Goal: Task Accomplishment & Management: Use online tool/utility

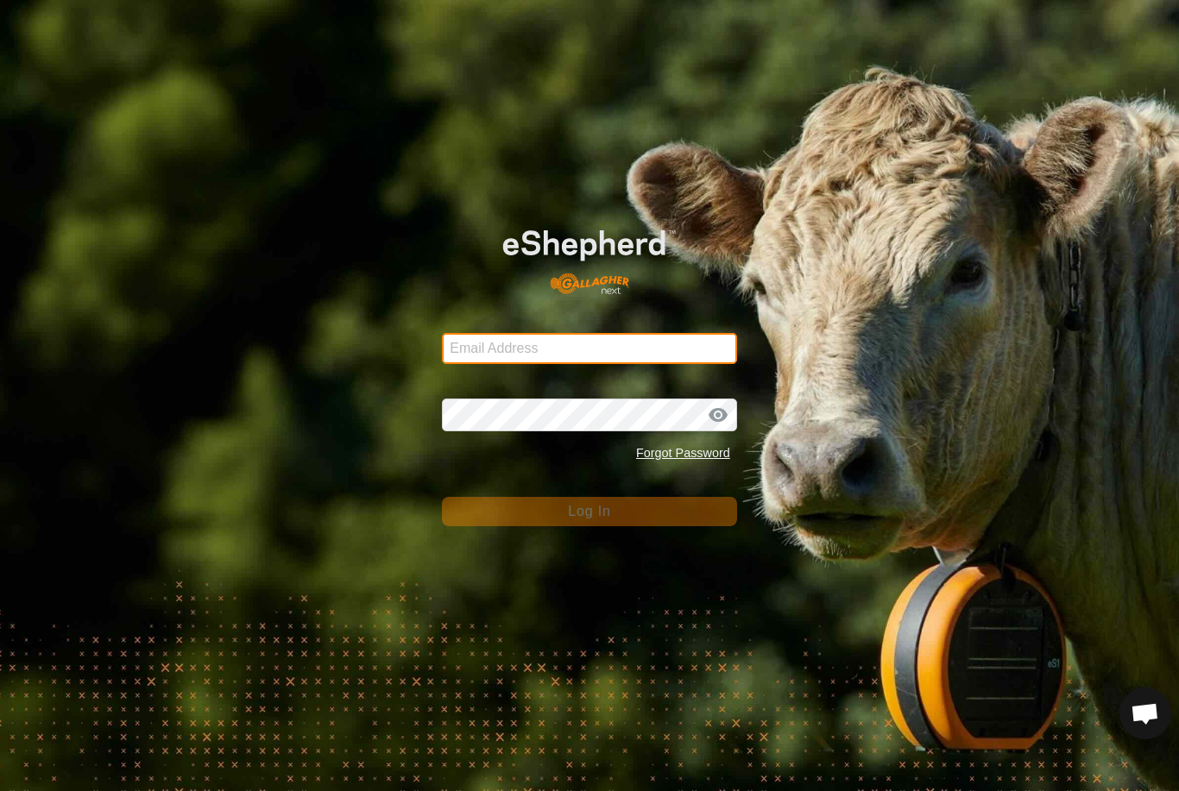
type input "[EMAIL_ADDRESS][DOMAIN_NAME]"
click at [589, 512] on button "Log In" at bounding box center [589, 511] width 295 height 29
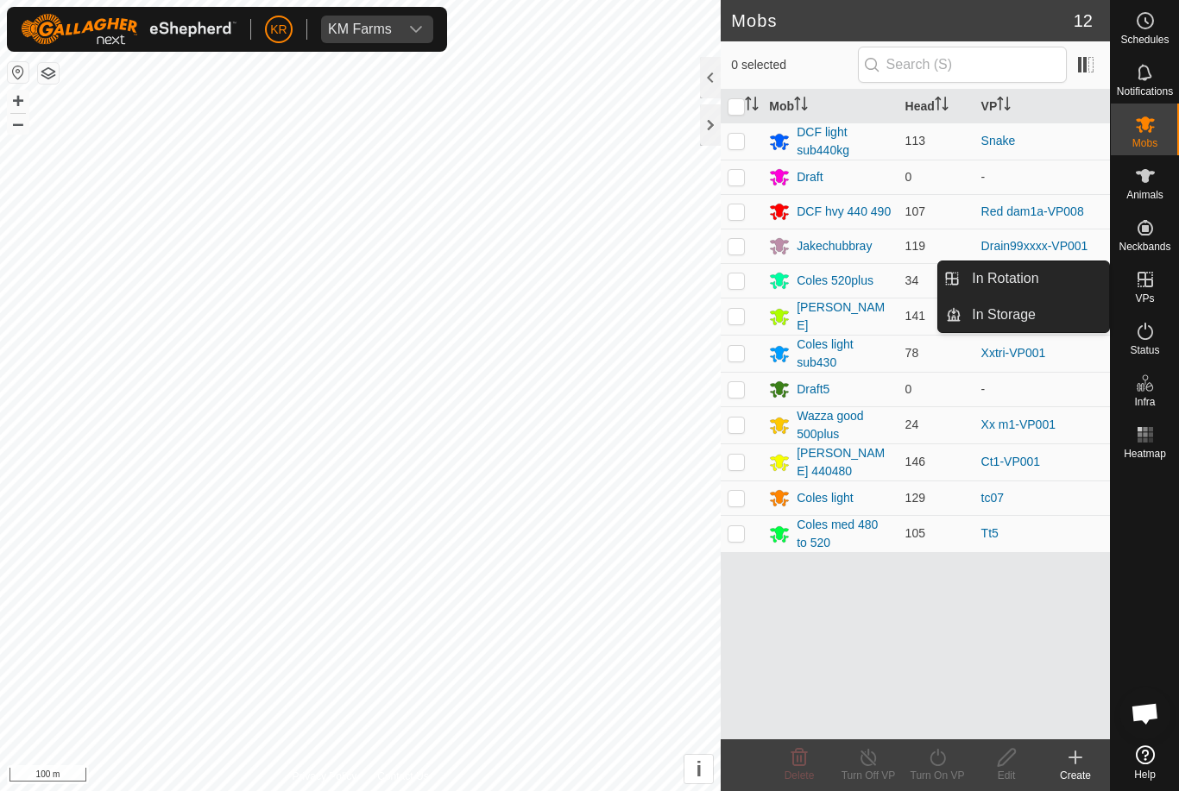
click at [1054, 279] on link "In Rotation" at bounding box center [1035, 278] width 148 height 35
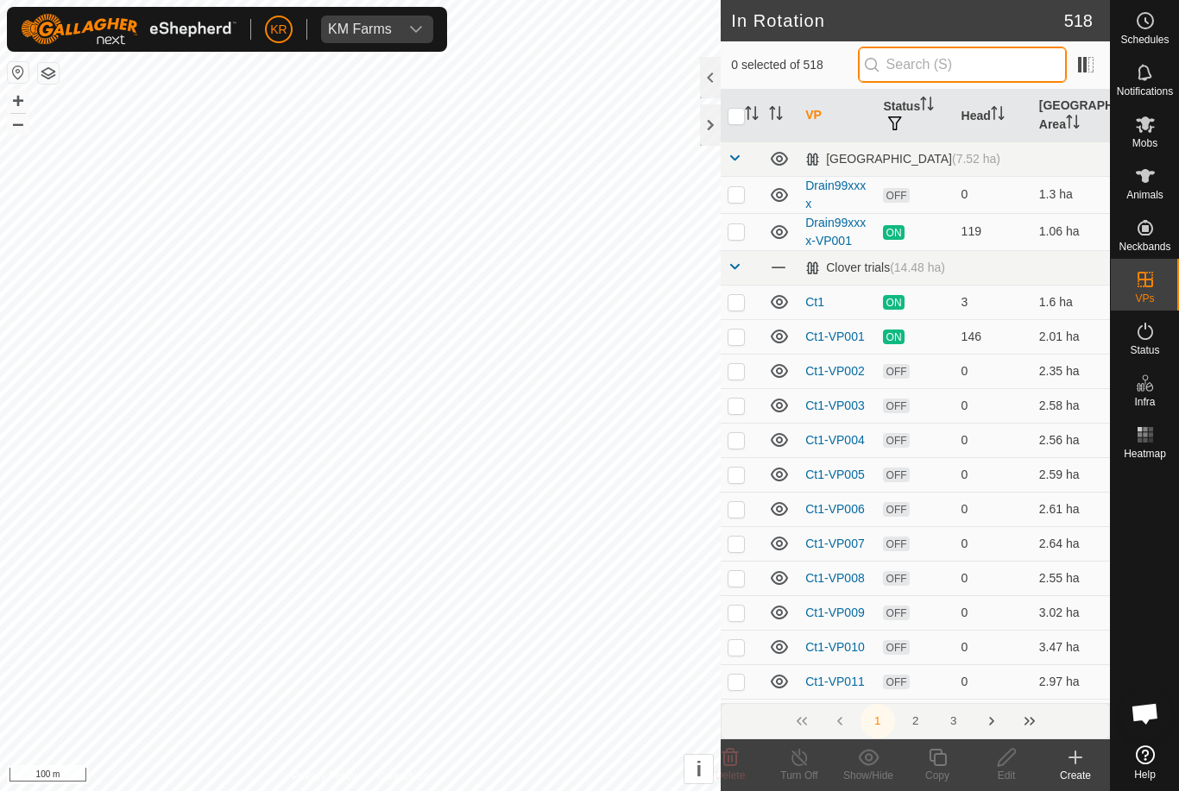
click at [1018, 66] on input "text" at bounding box center [962, 65] width 209 height 36
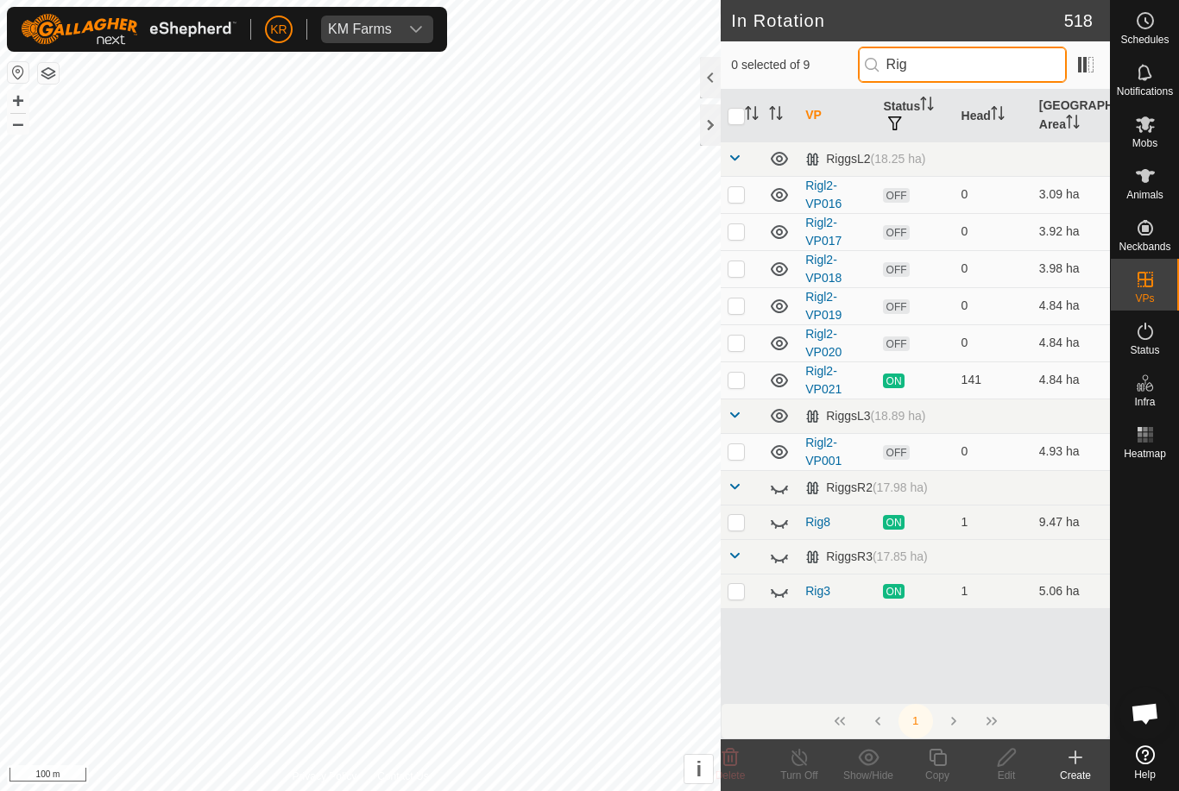
type input "Rig"
click at [737, 385] on p-checkbox at bounding box center [735, 380] width 17 height 14
checkbox input "true"
click at [943, 765] on icon at bounding box center [936, 757] width 17 height 17
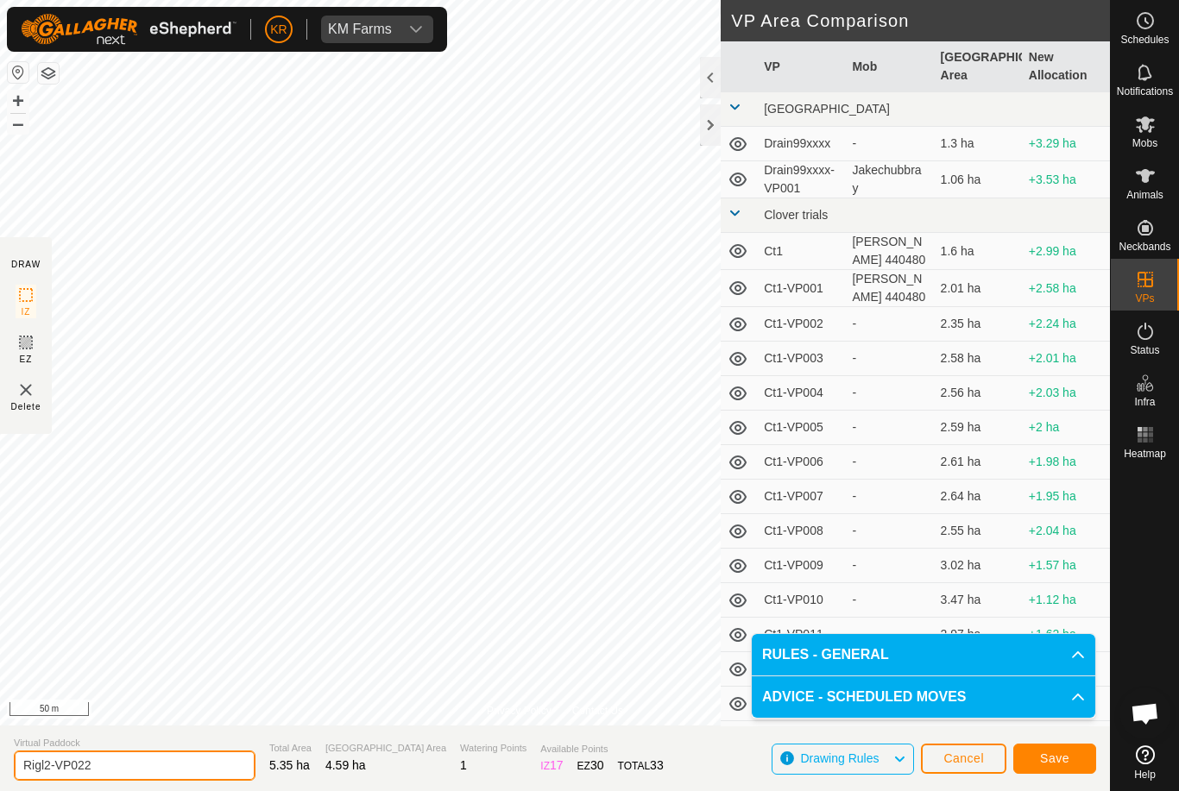
click at [94, 759] on input "Rigl2-VP022" at bounding box center [135, 766] width 242 height 30
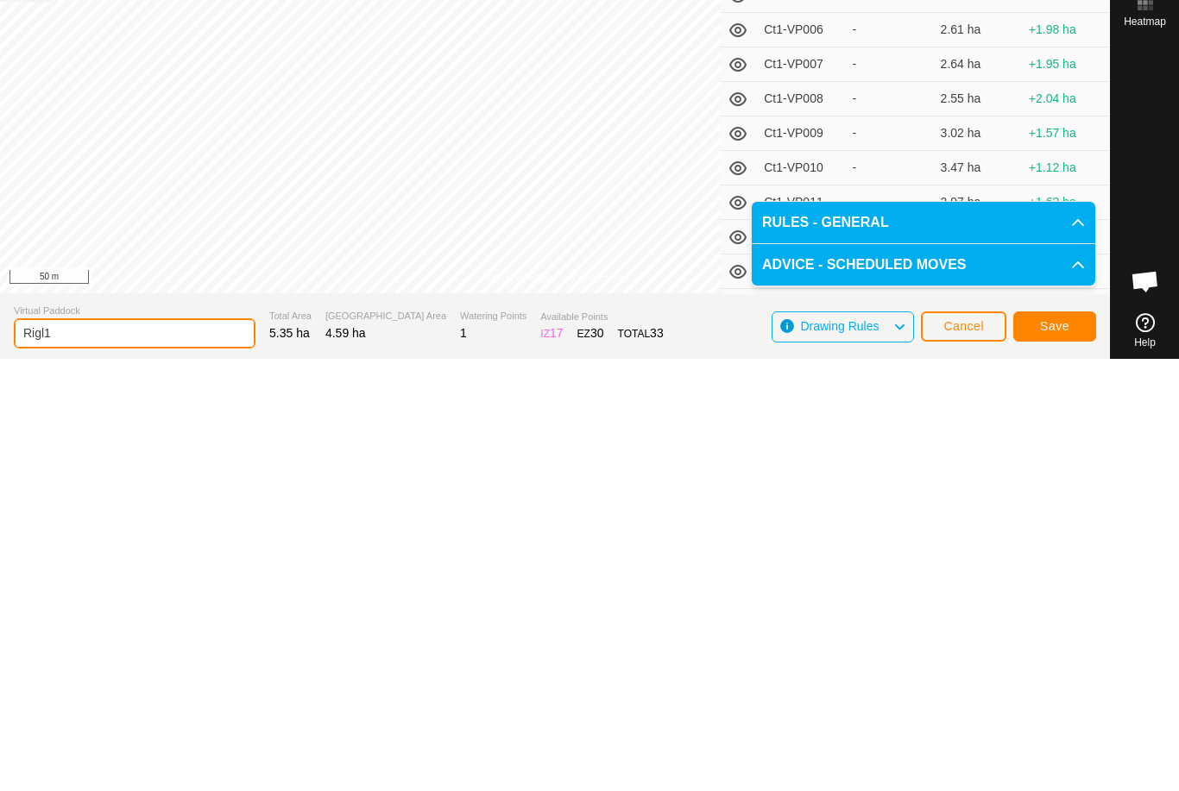
type input "Rigl1"
click at [1066, 751] on span "Save" at bounding box center [1054, 758] width 29 height 14
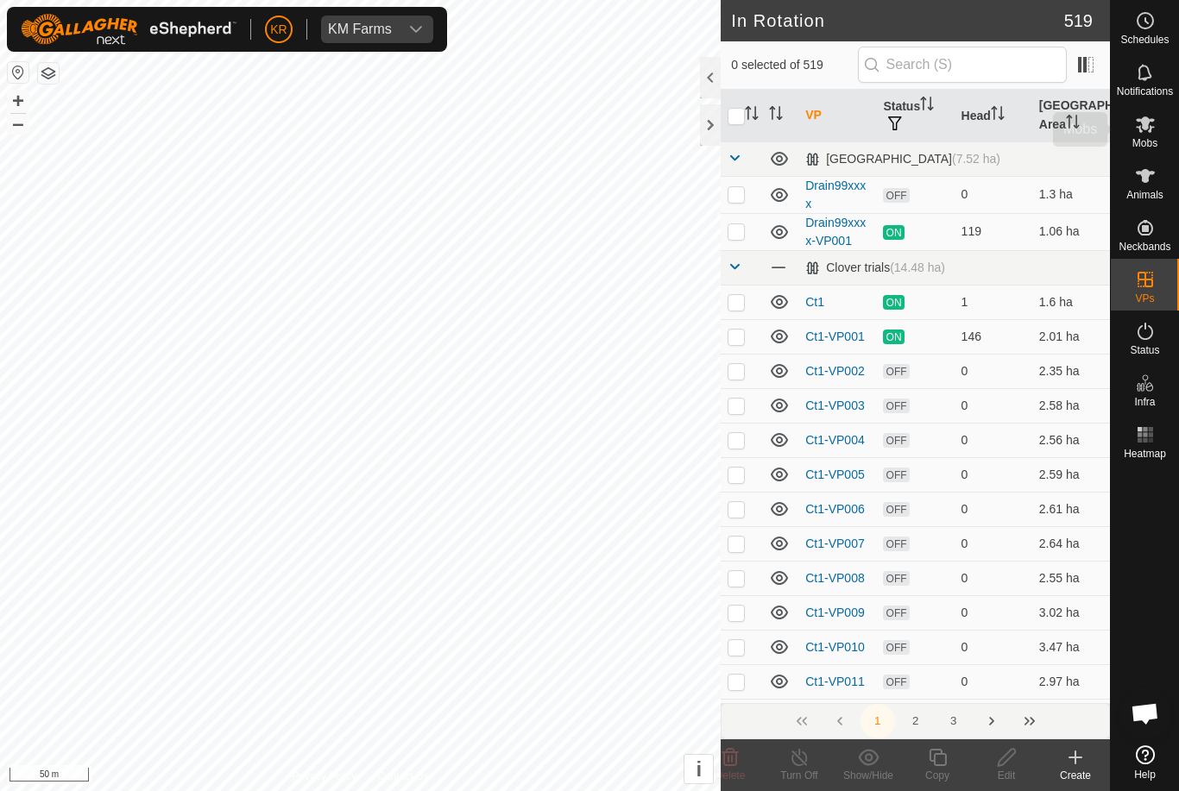
click at [1163, 130] on div "Mobs" at bounding box center [1144, 130] width 68 height 52
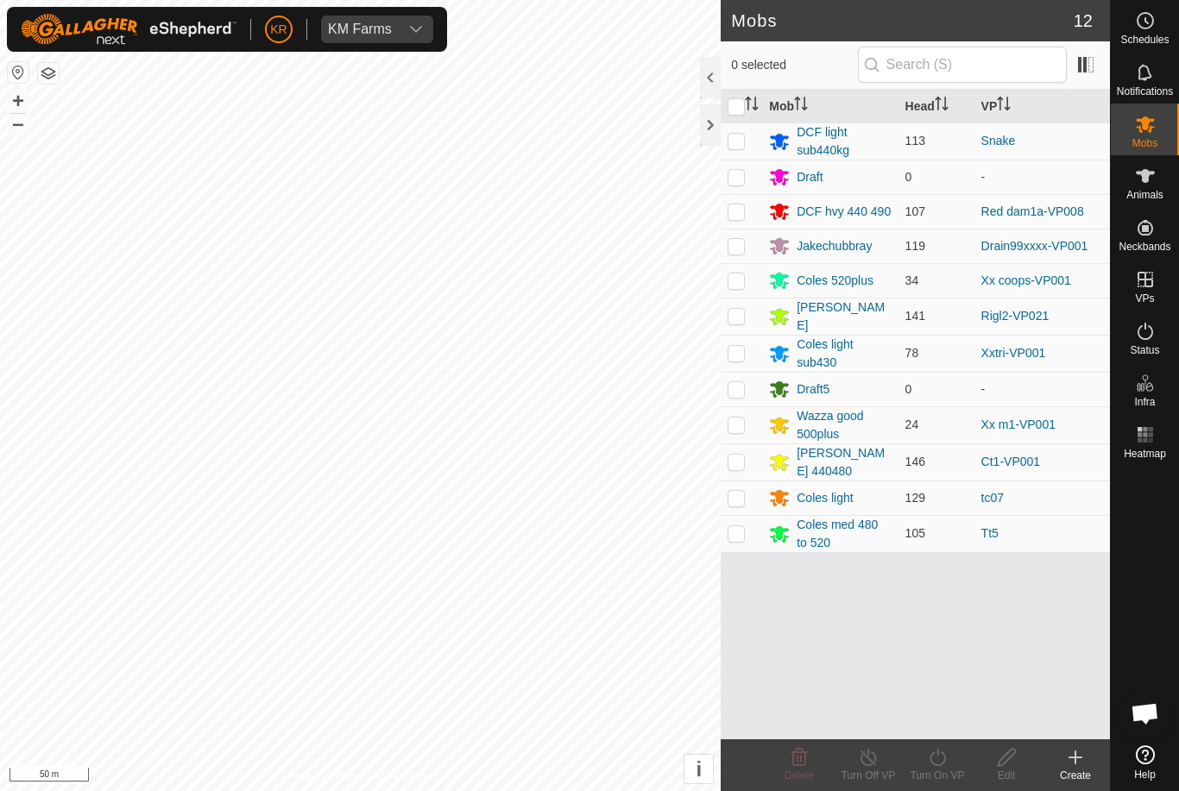
click at [739, 317] on p-checkbox at bounding box center [735, 316] width 17 height 14
checkbox input "true"
click at [946, 764] on icon at bounding box center [938, 757] width 22 height 21
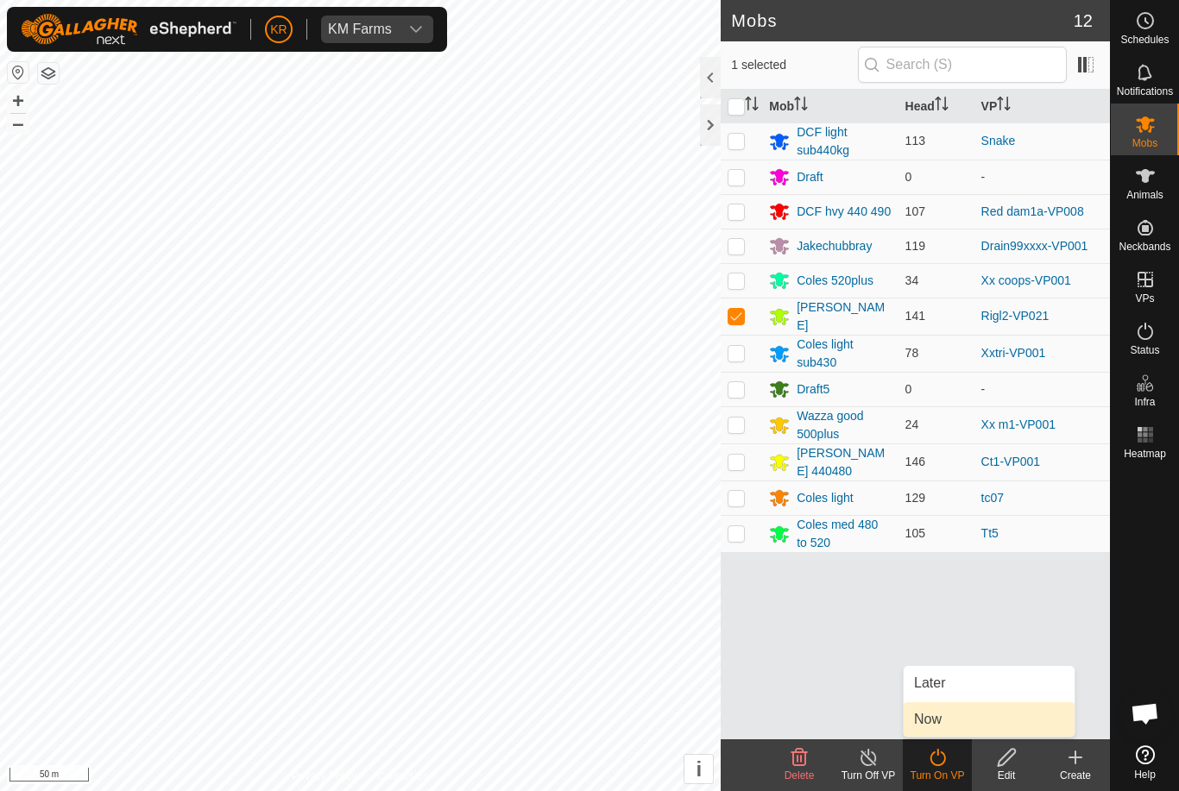
click at [978, 721] on link "Now" at bounding box center [988, 719] width 171 height 35
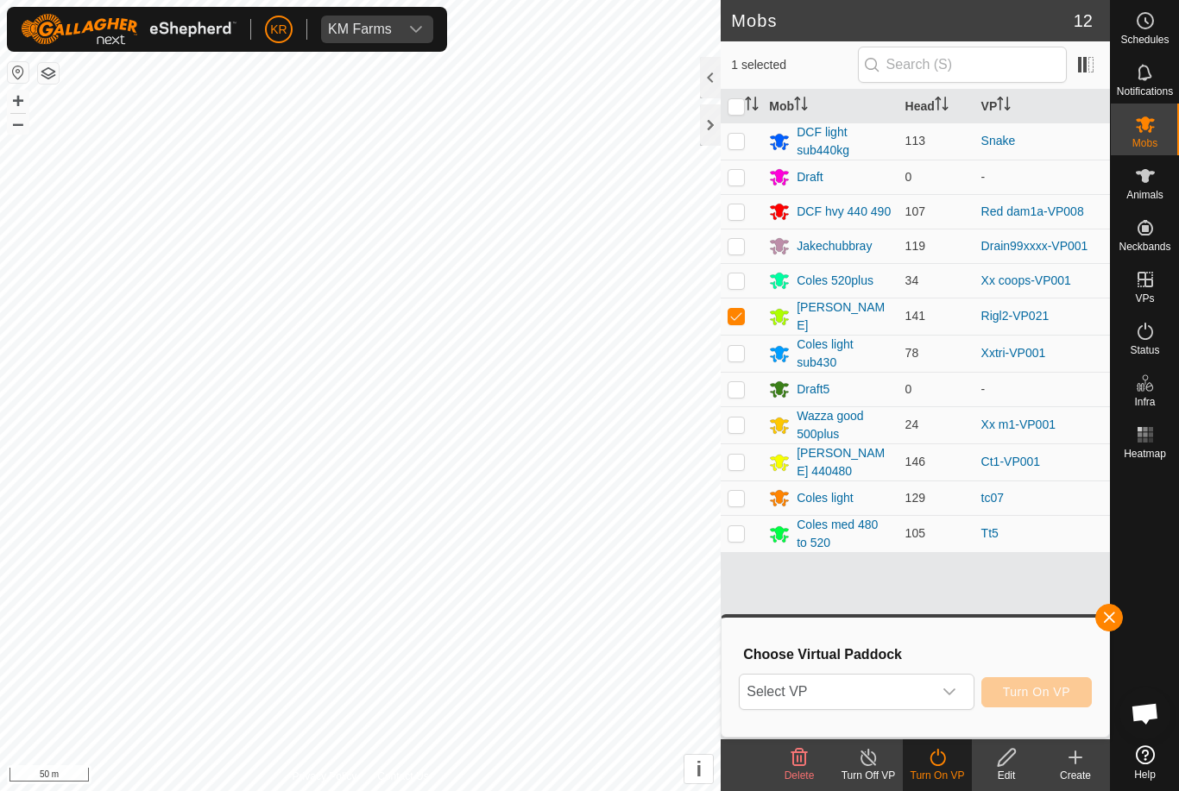
click at [963, 698] on div "dropdown trigger" at bounding box center [949, 692] width 35 height 35
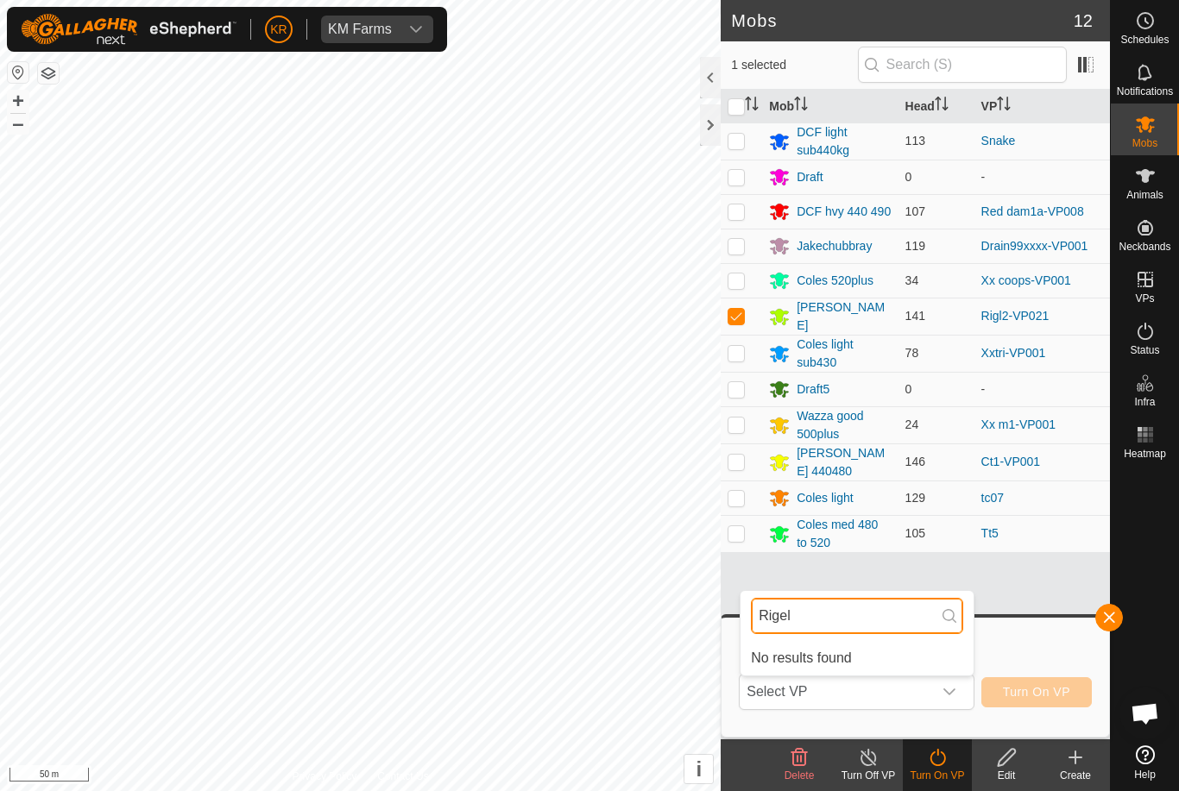
click at [912, 626] on input "Rigel" at bounding box center [857, 616] width 212 height 36
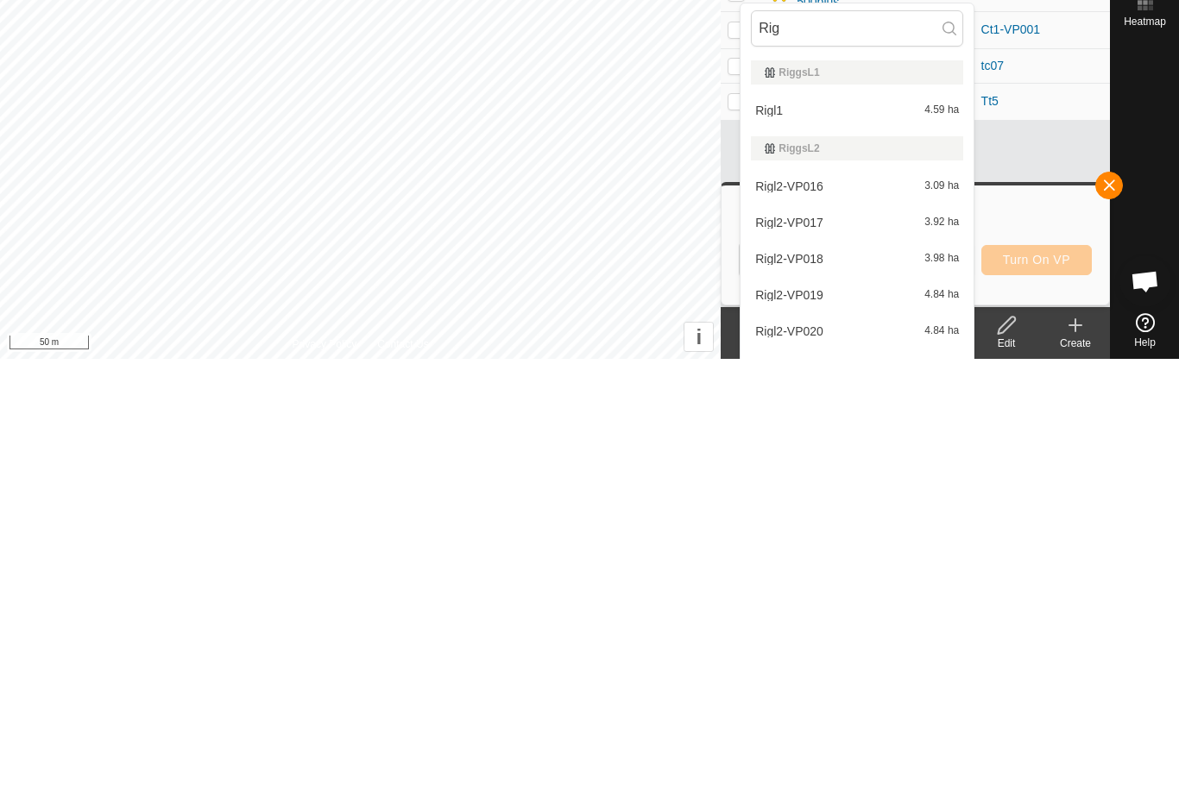
scroll to position [41, 0]
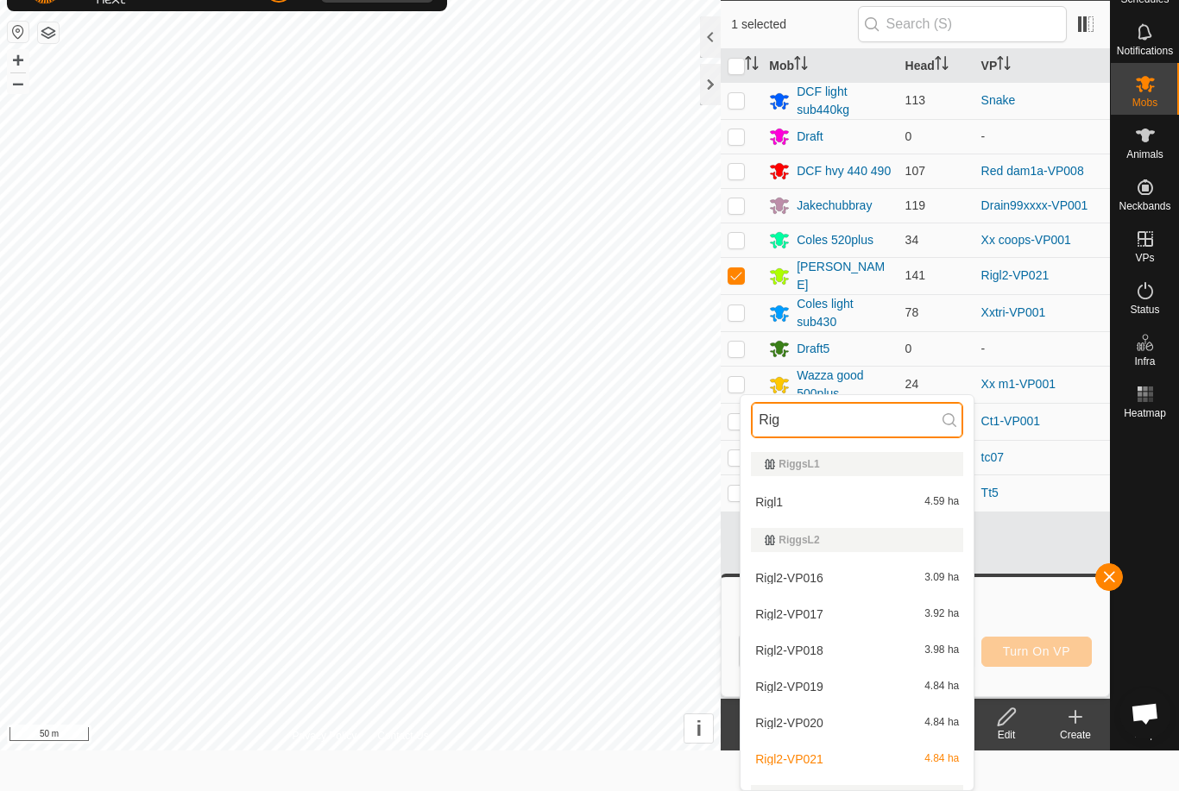
type input "Rig"
click at [913, 508] on div "Rigl1 4.59 ha" at bounding box center [857, 502] width 212 height 21
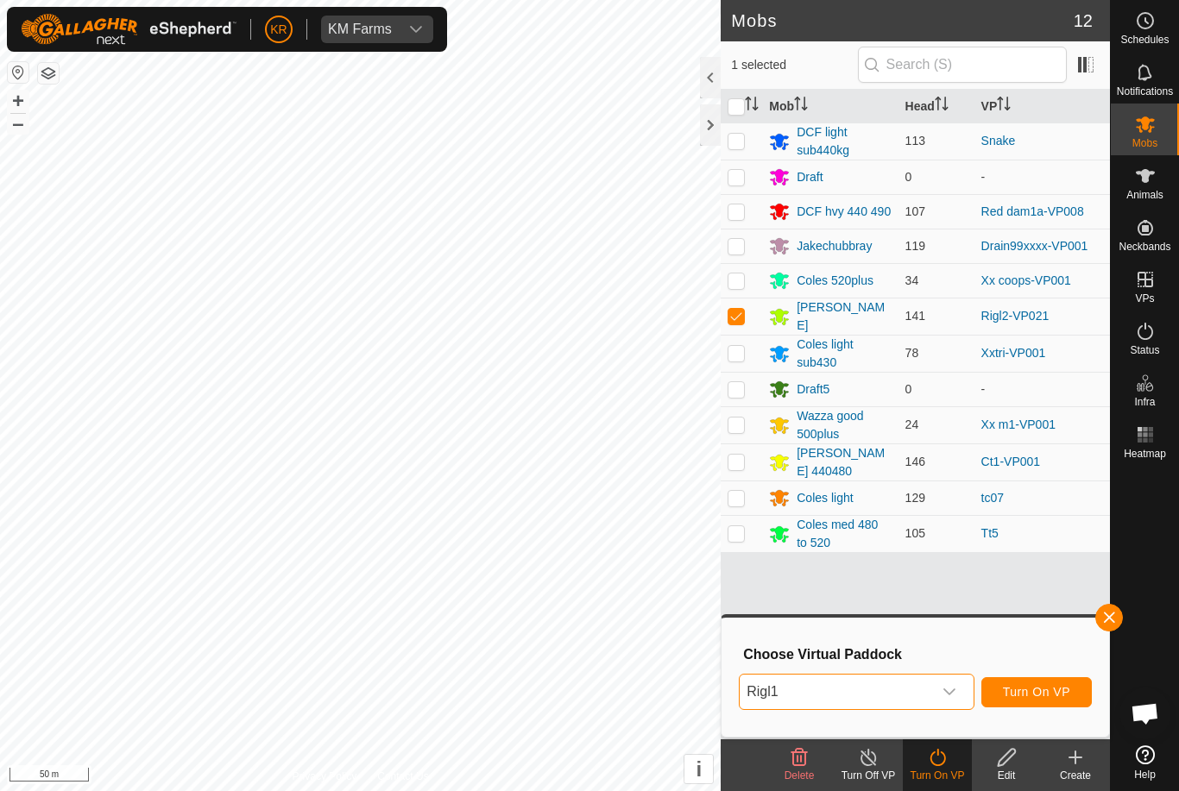
click at [1041, 692] on span "Turn On VP" at bounding box center [1036, 692] width 67 height 14
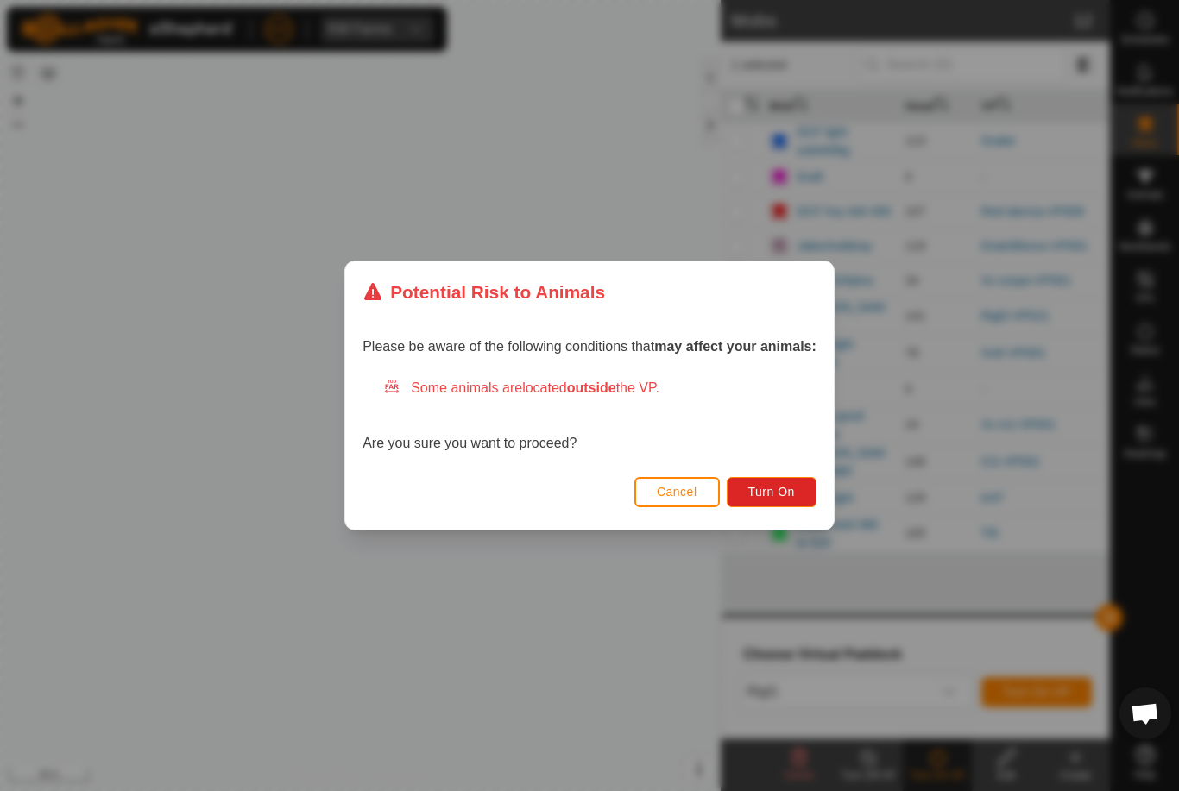
click at [776, 487] on span "Turn On" at bounding box center [771, 492] width 47 height 14
